Goal: Task Accomplishment & Management: Manage account settings

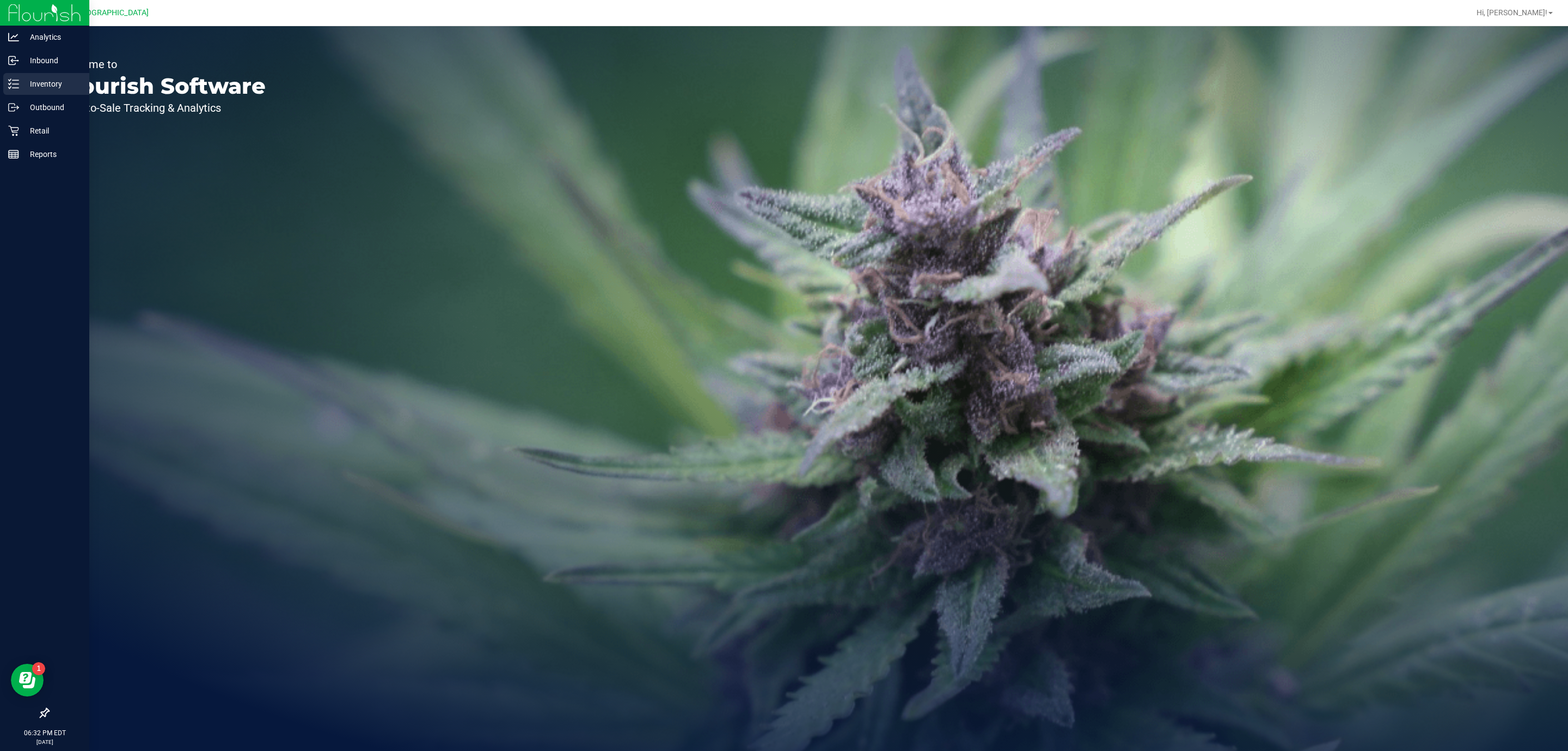
click at [26, 84] on p "Inventory" at bounding box center [51, 83] width 65 height 13
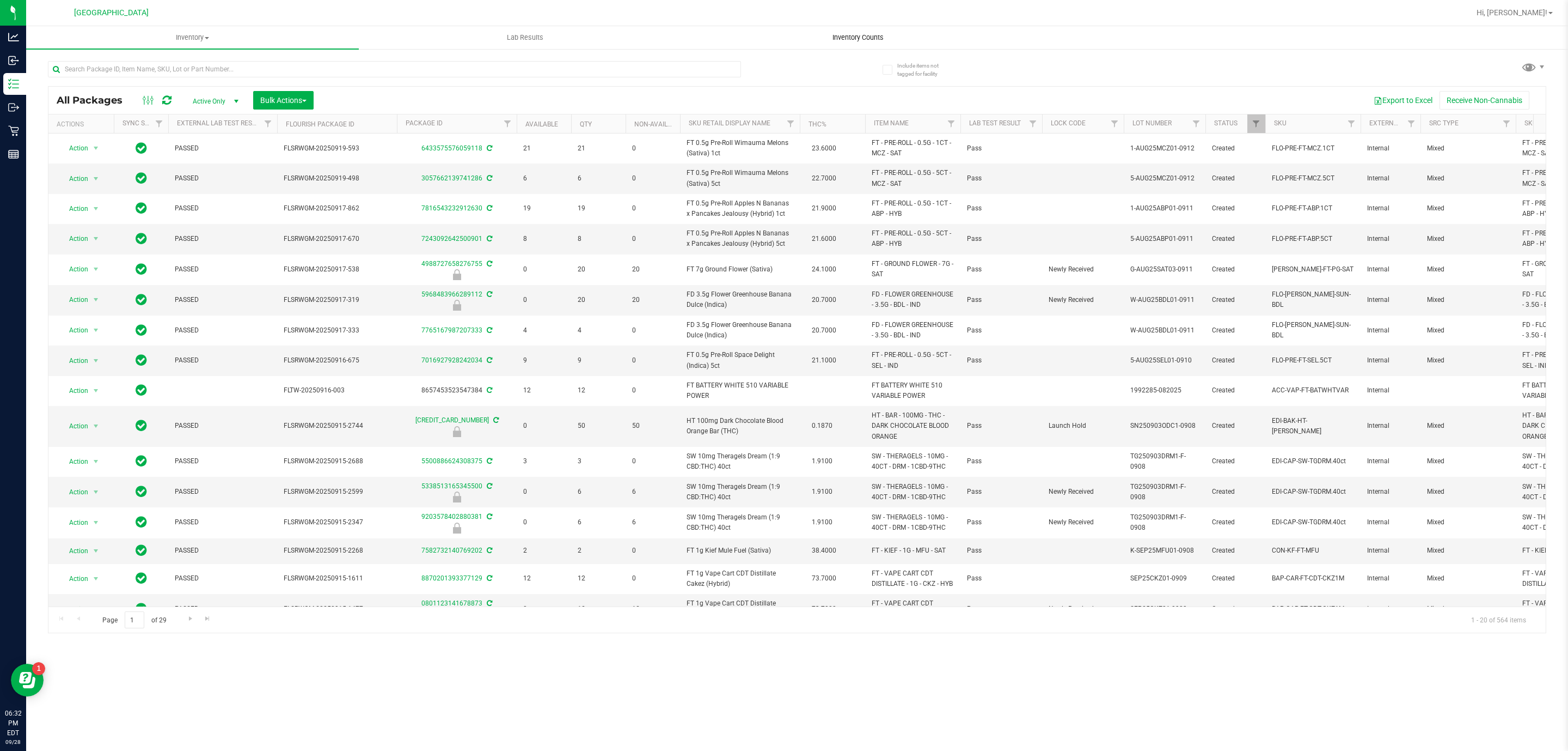
click at [858, 39] on span "Inventory Counts" at bounding box center [858, 38] width 80 height 10
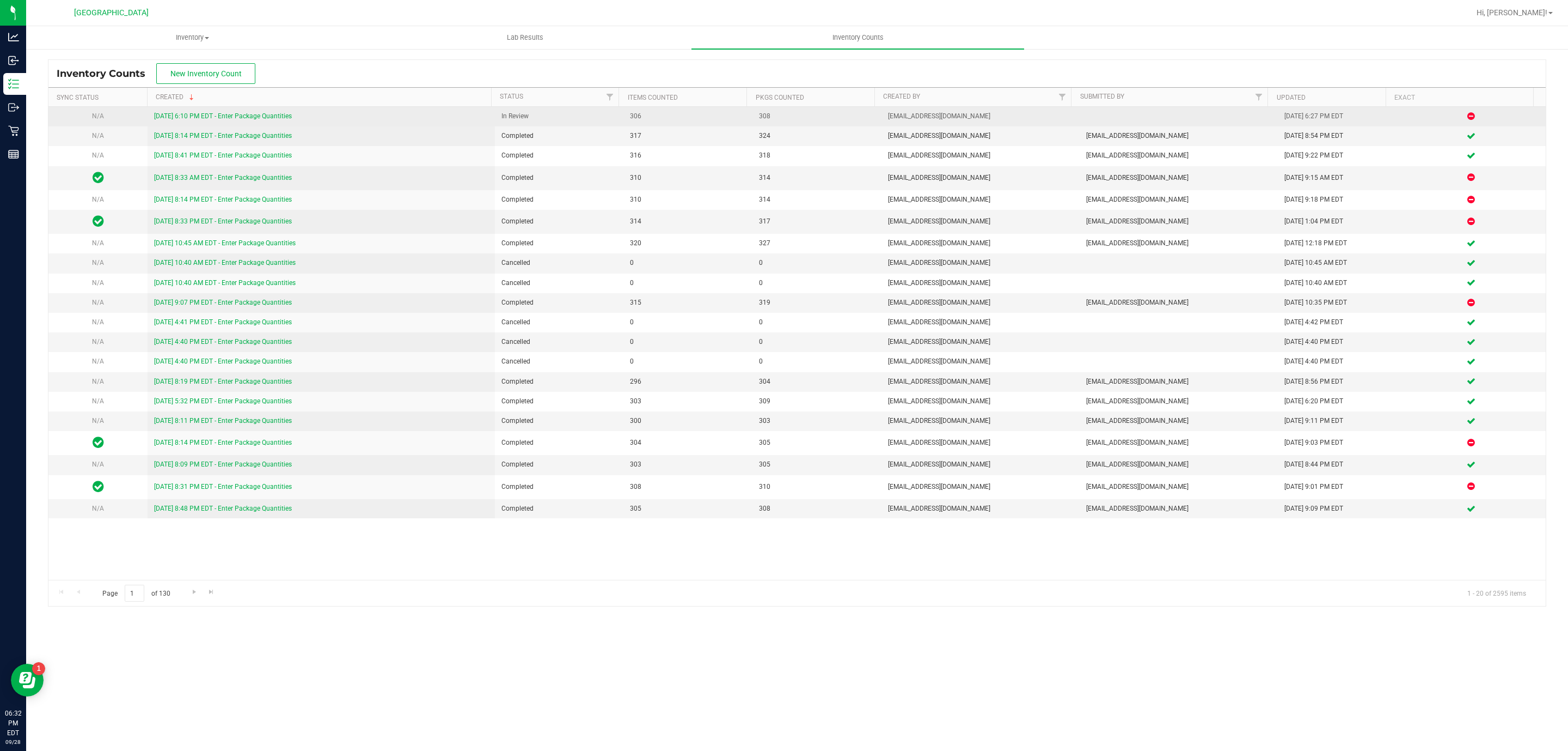
click at [255, 113] on link "[DATE] 6:10 PM EDT - Enter Package Quantities" at bounding box center [223, 116] width 138 height 8
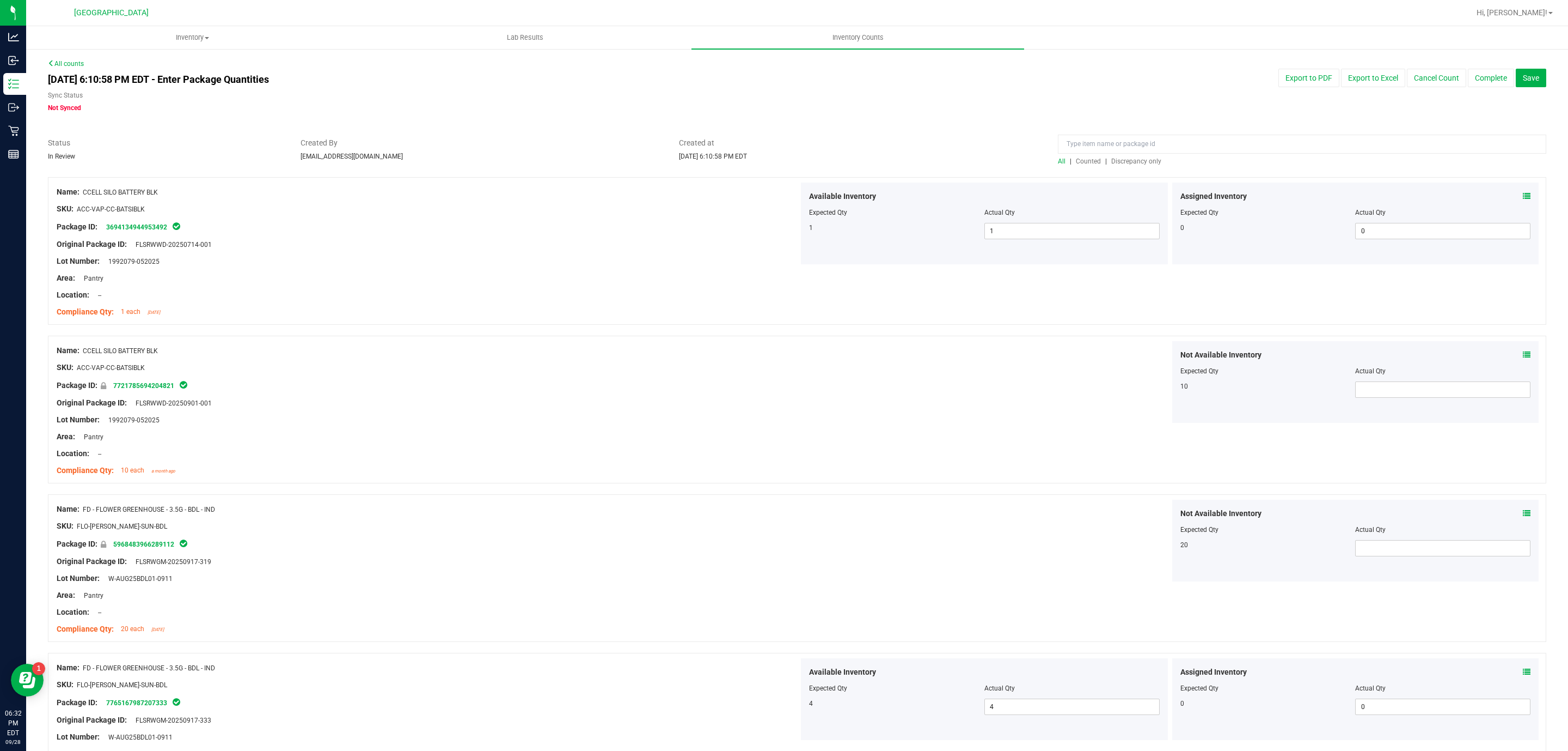
click at [1135, 162] on span "Discrepancy only" at bounding box center [1136, 161] width 50 height 8
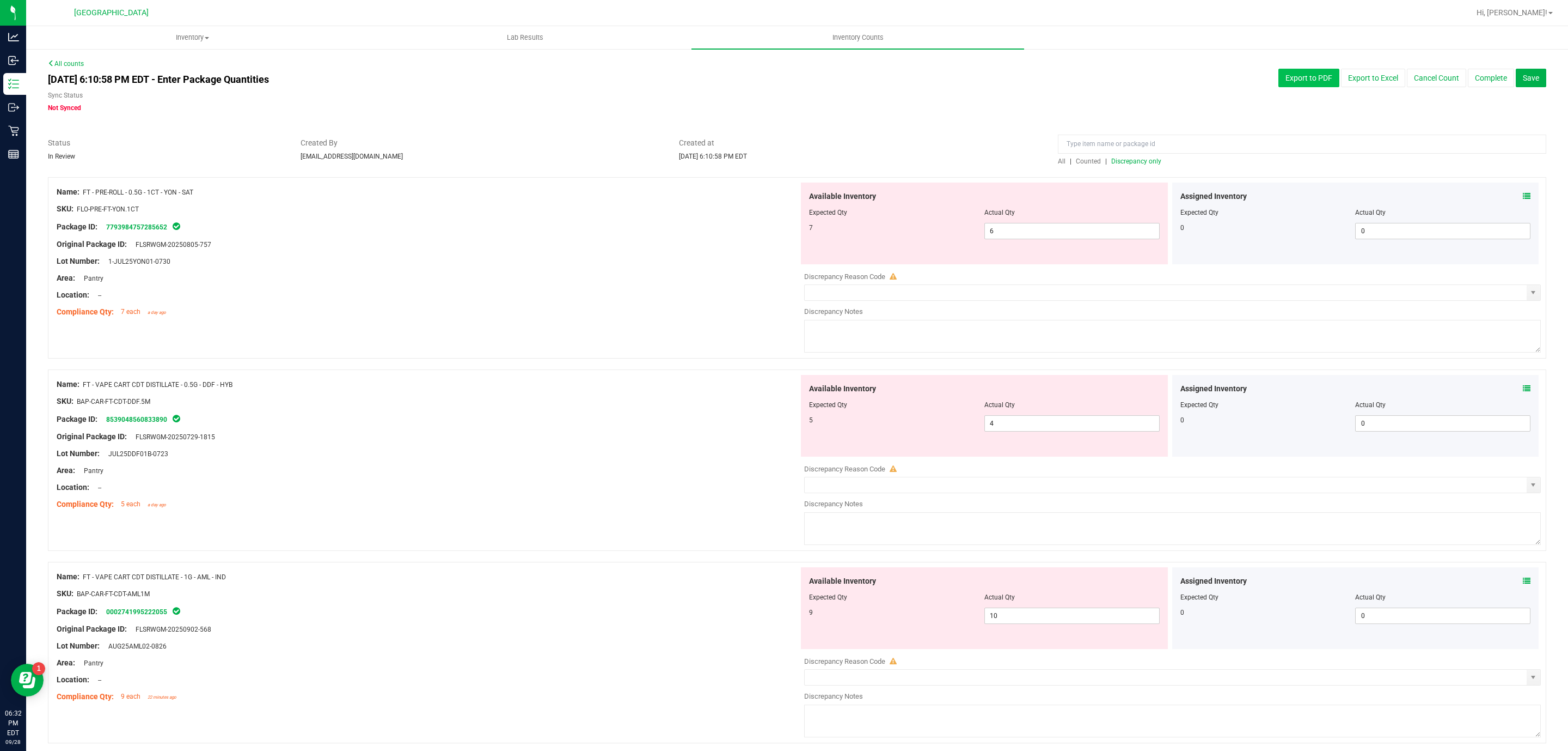
click at [1278, 74] on button "Export to PDF" at bounding box center [1309, 78] width 61 height 18
click at [1114, 159] on span "Discrepancy only" at bounding box center [1136, 161] width 50 height 8
click at [1111, 152] on input at bounding box center [1302, 144] width 488 height 19
click at [1122, 167] on div at bounding box center [797, 172] width 1499 height 11
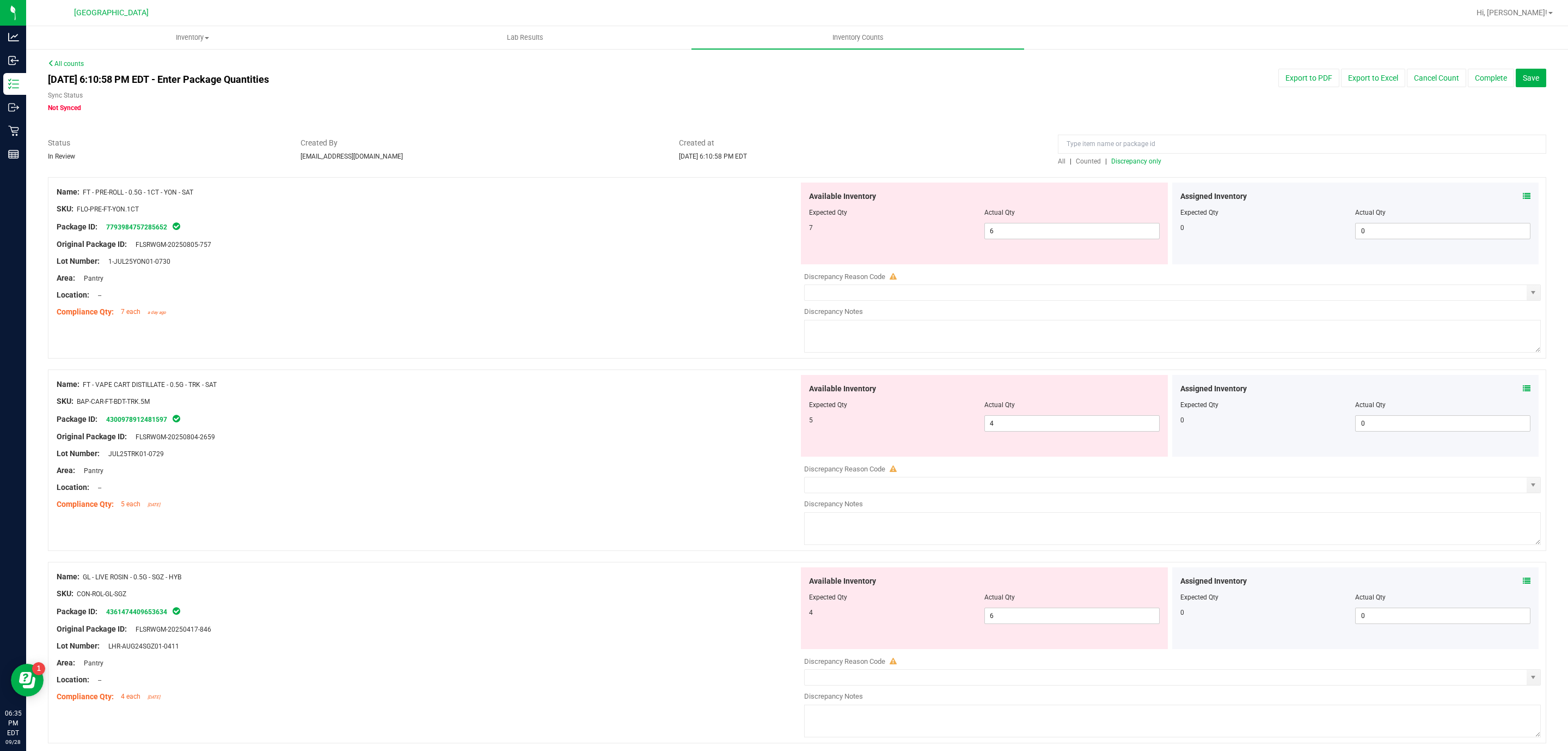
click at [1122, 163] on span "Discrepancy only" at bounding box center [1136, 161] width 50 height 8
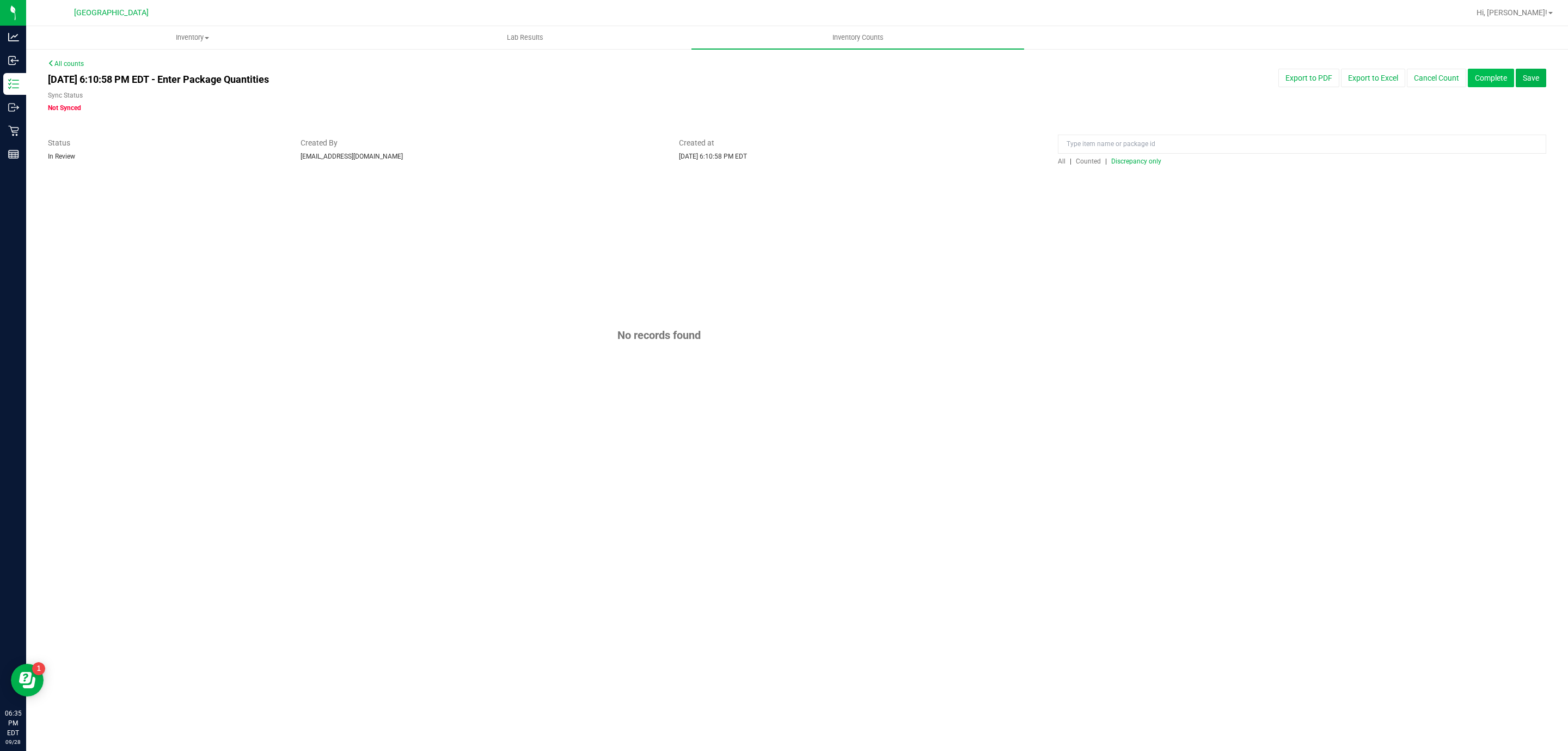
click at [1503, 77] on button "Complete" at bounding box center [1491, 78] width 46 height 18
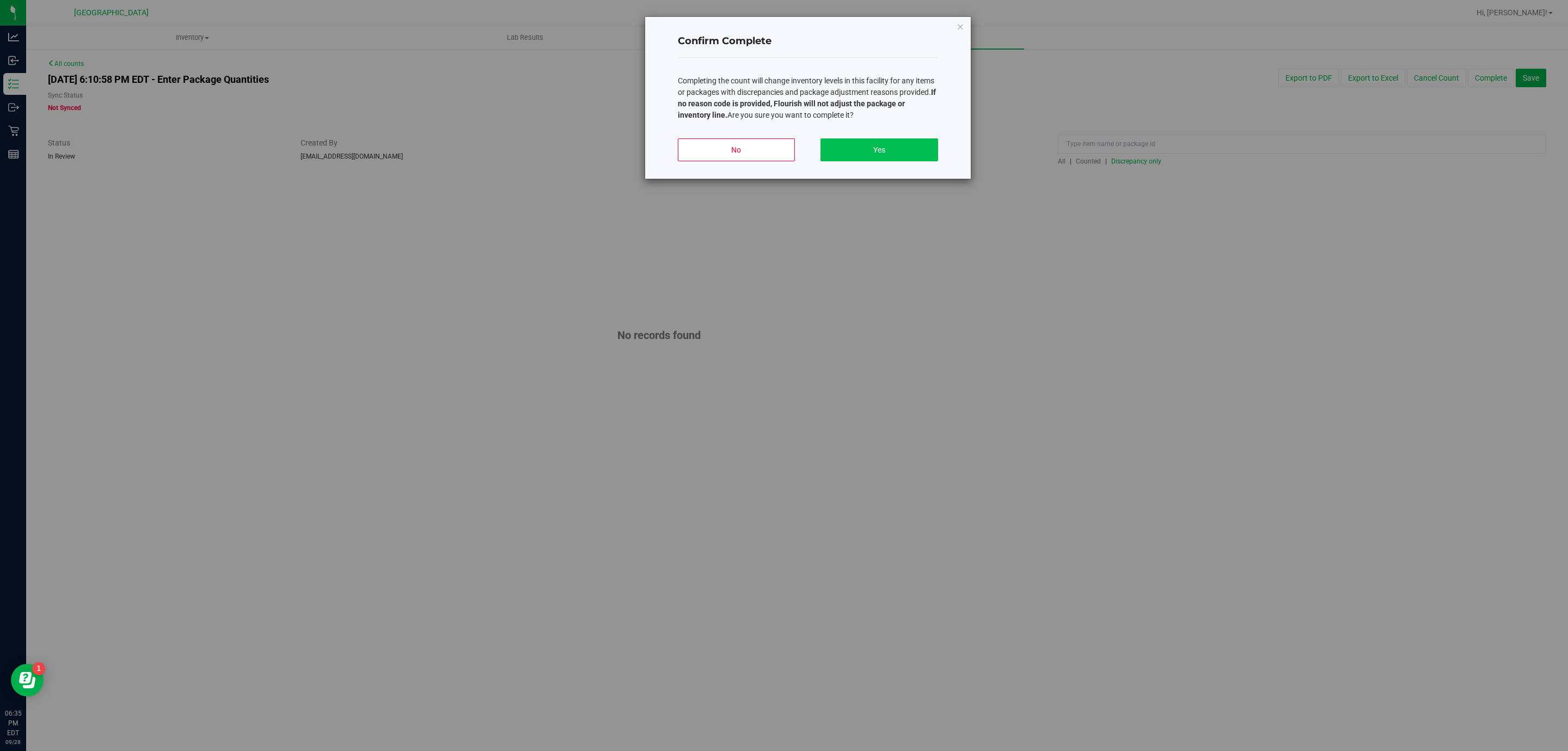
click at [867, 139] on div "No Yes" at bounding box center [808, 154] width 261 height 49
click at [869, 153] on button "Yes" at bounding box center [879, 150] width 117 height 23
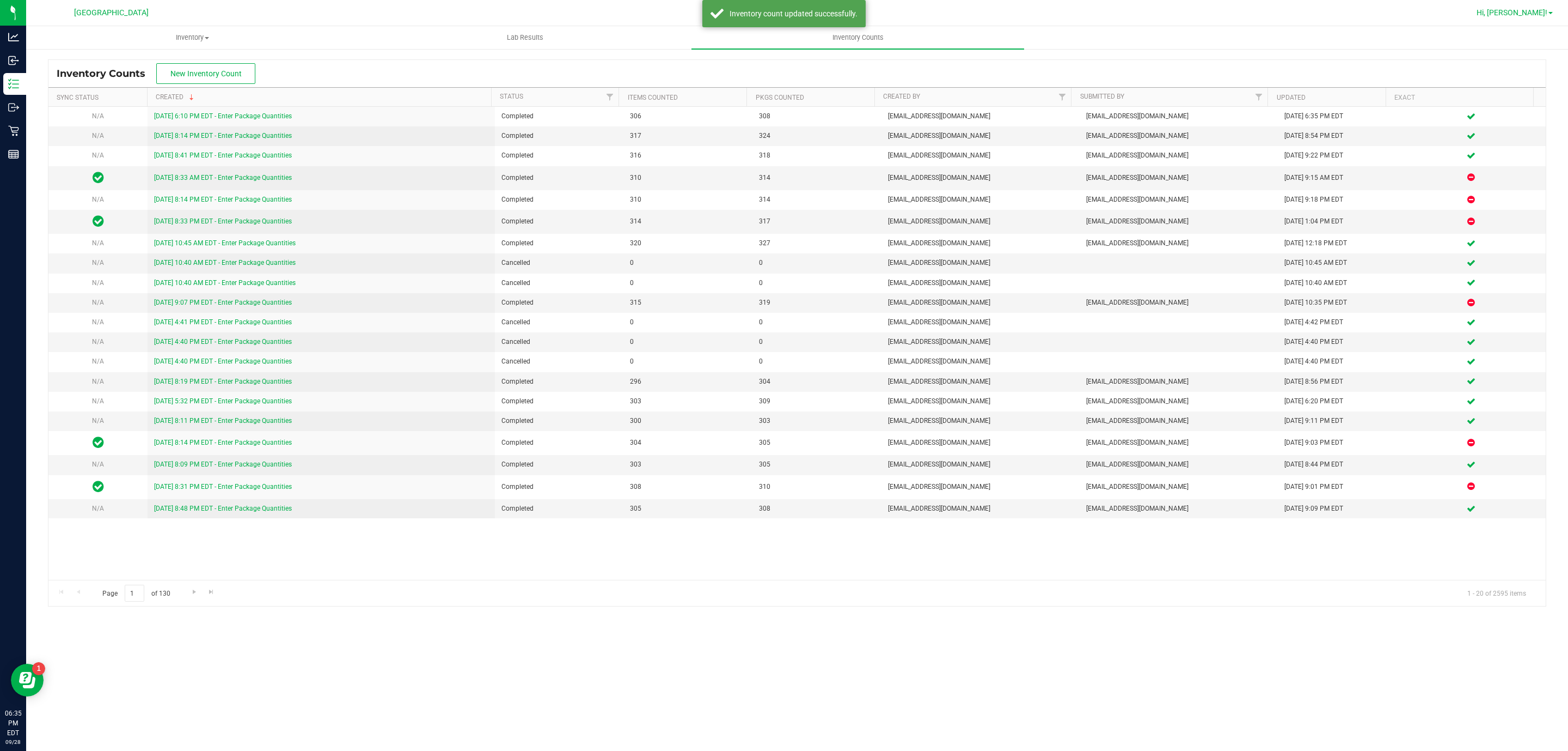
drag, startPoint x: 1505, startPoint y: 15, endPoint x: 1511, endPoint y: 10, distance: 7.8
click at [1511, 10] on span "Hi, [PERSON_NAME]!" at bounding box center [1512, 12] width 71 height 9
click at [1503, 91] on span "Sign Out" at bounding box center [1511, 96] width 32 height 11
